Goal: Task Accomplishment & Management: Use online tool/utility

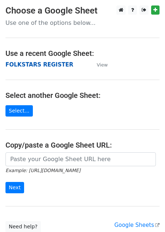
click at [63, 66] on strong "FOLKSTARS REGISTER" at bounding box center [39, 64] width 68 height 7
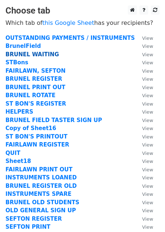
click at [26, 54] on strong "BRUNEL WAITING" at bounding box center [31, 54] width 53 height 7
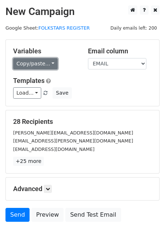
click at [53, 62] on link "Copy/paste..." at bounding box center [35, 63] width 45 height 11
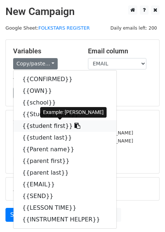
click at [52, 125] on link "{{student first}}" at bounding box center [64, 126] width 103 height 12
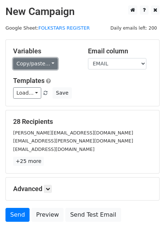
click at [44, 66] on link "Copy/paste..." at bounding box center [35, 63] width 45 height 11
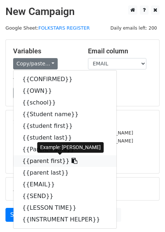
click at [47, 158] on link "{{parent first}}" at bounding box center [64, 161] width 103 height 12
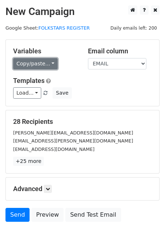
click at [47, 61] on link "Copy/paste..." at bounding box center [35, 63] width 45 height 11
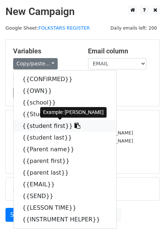
click at [56, 124] on link "{{student first}}" at bounding box center [64, 126] width 103 height 12
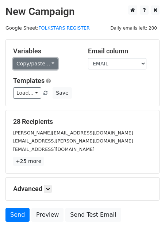
click at [53, 64] on link "Copy/paste..." at bounding box center [35, 63] width 45 height 11
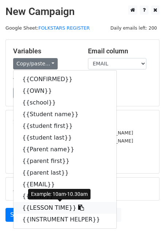
click at [41, 206] on link "{{LESSON TIME}}" at bounding box center [64, 208] width 103 height 12
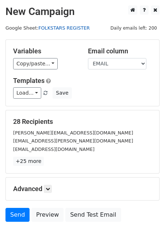
click at [48, 27] on link "FOLKSTARS REGISTER" at bounding box center [63, 27] width 51 height 5
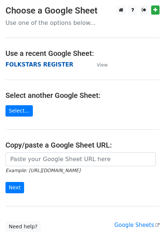
click at [55, 64] on strong "FOLKSTARS REGISTER" at bounding box center [39, 64] width 68 height 7
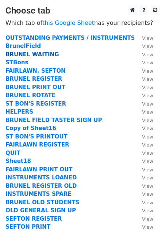
click at [32, 52] on strong "BRUNEL WAITING" at bounding box center [31, 54] width 53 height 7
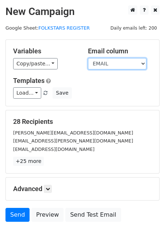
click at [108, 64] on select "CONFIRMED OWN school Student name student first student last Parent name parent…" at bounding box center [117, 63] width 58 height 11
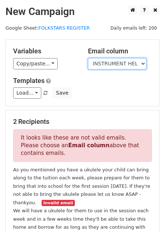
click at [127, 63] on select "CONFIRMED OWN school Student name student first student last Parent name parent…" at bounding box center [117, 63] width 58 height 11
click at [109, 66] on select "CONFIRMED OWN school Student name student first student last Parent name parent…" at bounding box center [117, 63] width 58 height 11
select select "EMAIL"
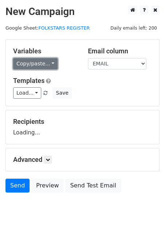
click at [50, 61] on link "Copy/paste..." at bounding box center [35, 63] width 45 height 11
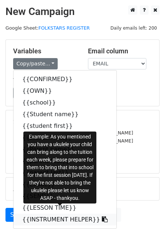
click at [59, 218] on link "{{INSTRUMENT HELPER}}" at bounding box center [64, 219] width 103 height 12
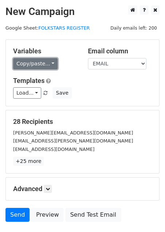
click at [46, 60] on link "Copy/paste..." at bounding box center [35, 63] width 45 height 11
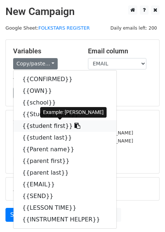
click at [58, 126] on link "{{student first}}" at bounding box center [64, 126] width 103 height 12
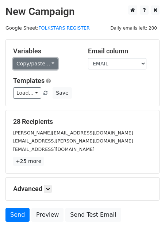
click at [39, 62] on link "Copy/paste..." at bounding box center [35, 63] width 45 height 11
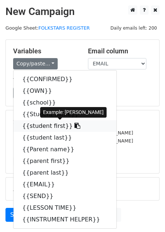
click at [47, 122] on link "{{student first}}" at bounding box center [64, 126] width 103 height 12
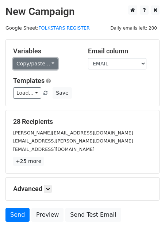
click at [39, 66] on link "Copy/paste..." at bounding box center [35, 63] width 45 height 11
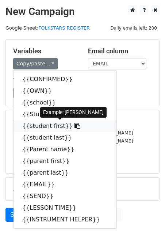
click at [48, 127] on link "{{student first}}" at bounding box center [64, 126] width 103 height 12
